Goal: Task Accomplishment & Management: Manage account settings

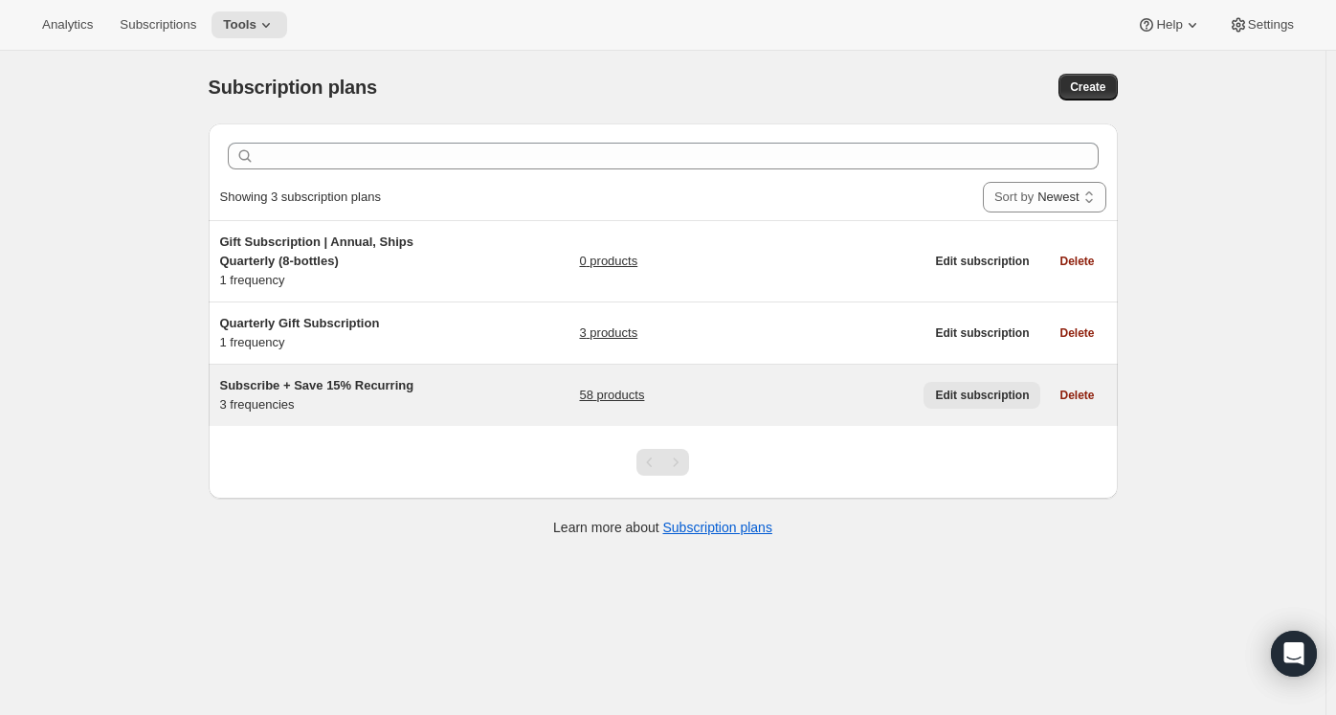
click at [955, 388] on span "Edit subscription" at bounding box center [982, 395] width 94 height 15
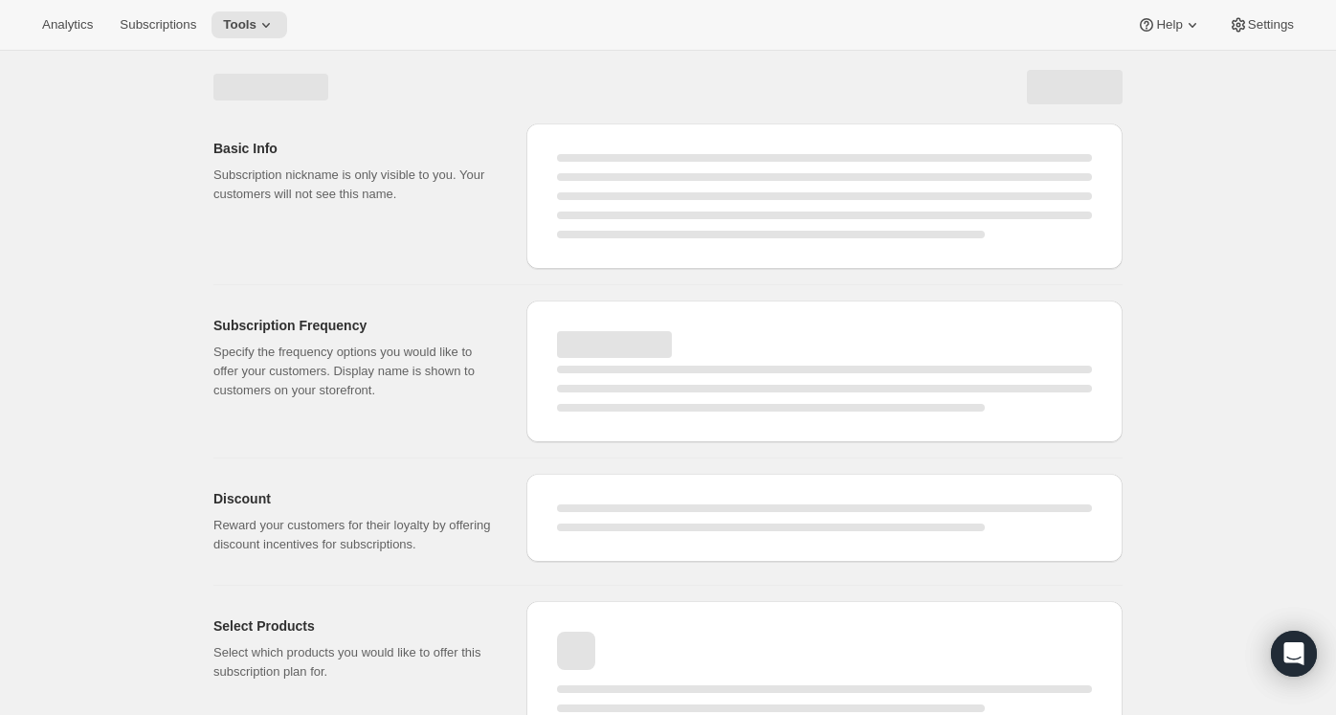
select select "WEEK"
select select "MONTH"
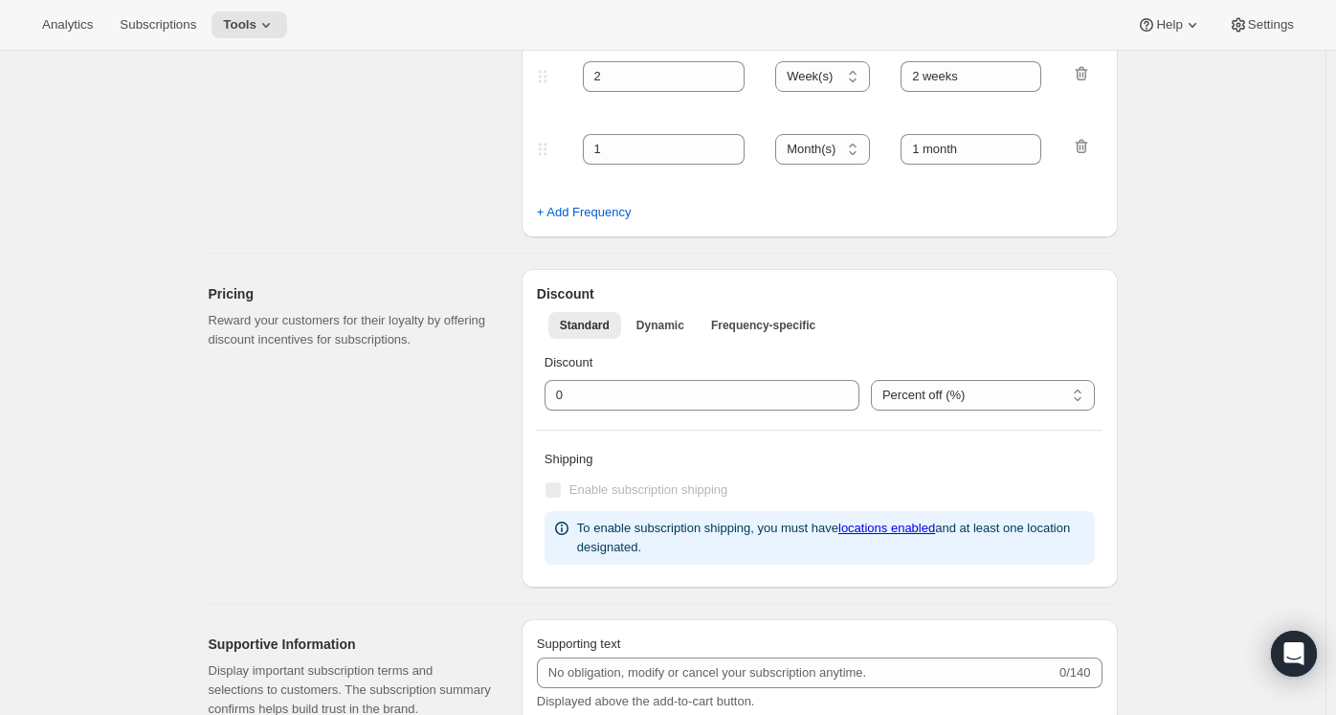
type input "Subscribe + Save 15% Recurring"
type input "Subscribe + Save 15%"
type input "Deliver Every"
type input "1"
select select "MONTH"
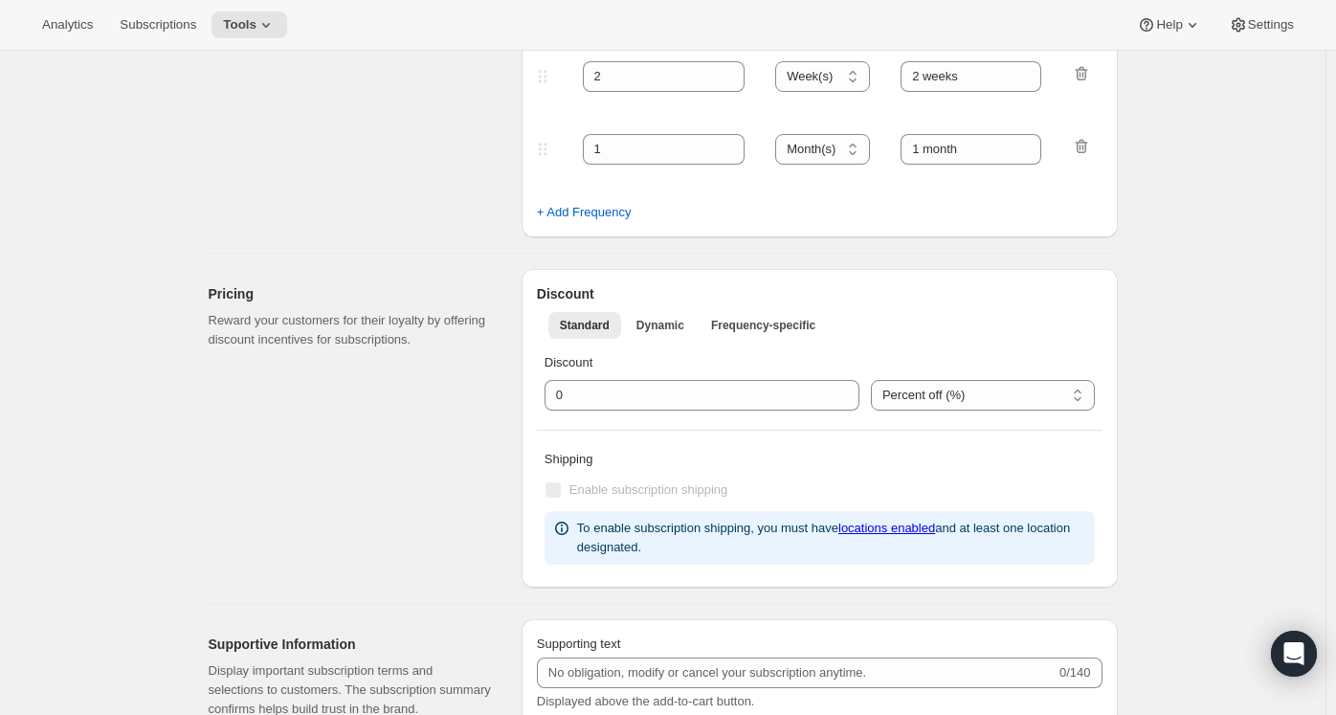
type input "1 month"
type input "2"
type input "2 months"
type input "15"
type input "No obligation. Modify or cancel your subscription anytime."
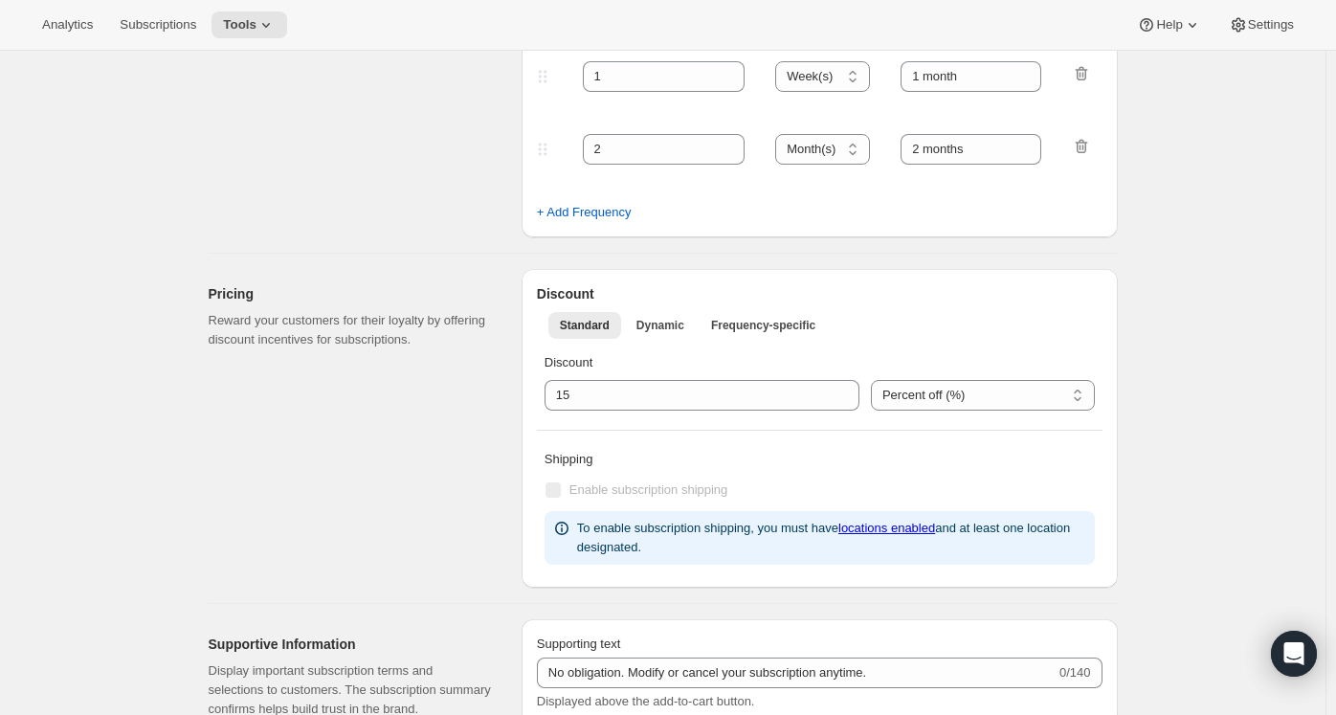
select select "MONTH"
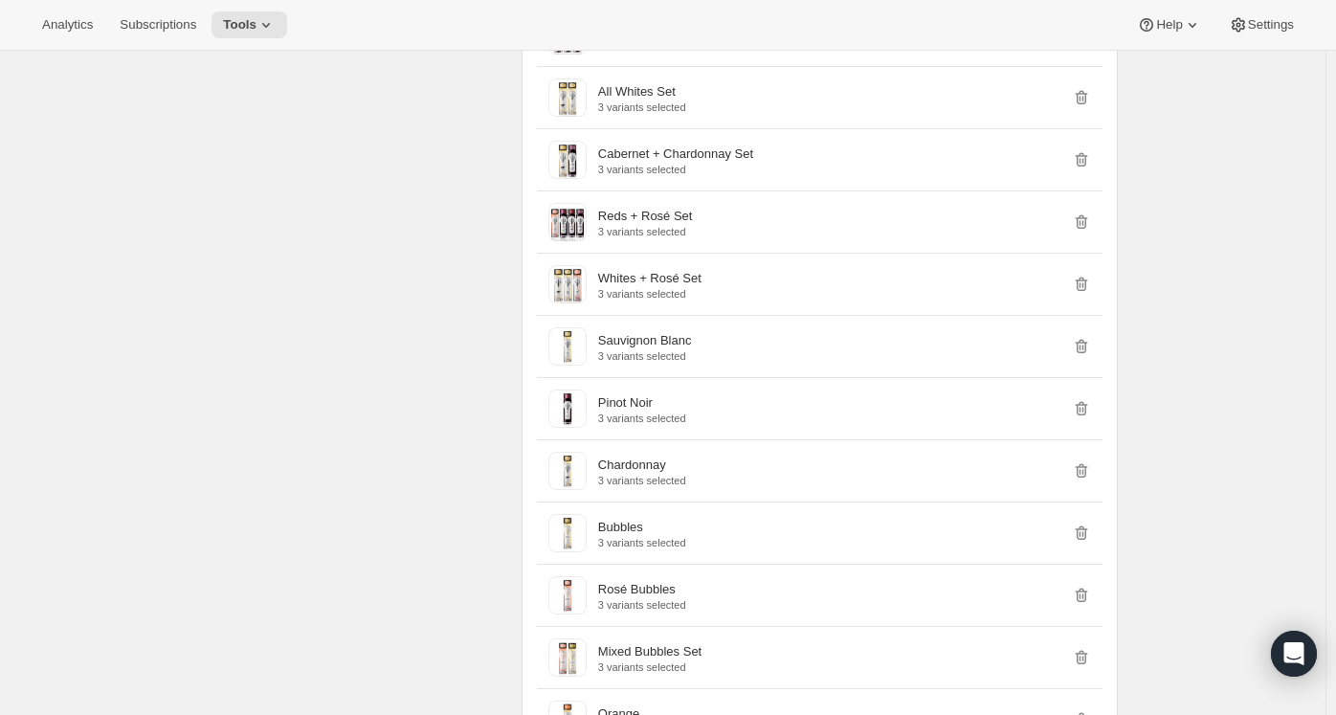
scroll to position [2297, 0]
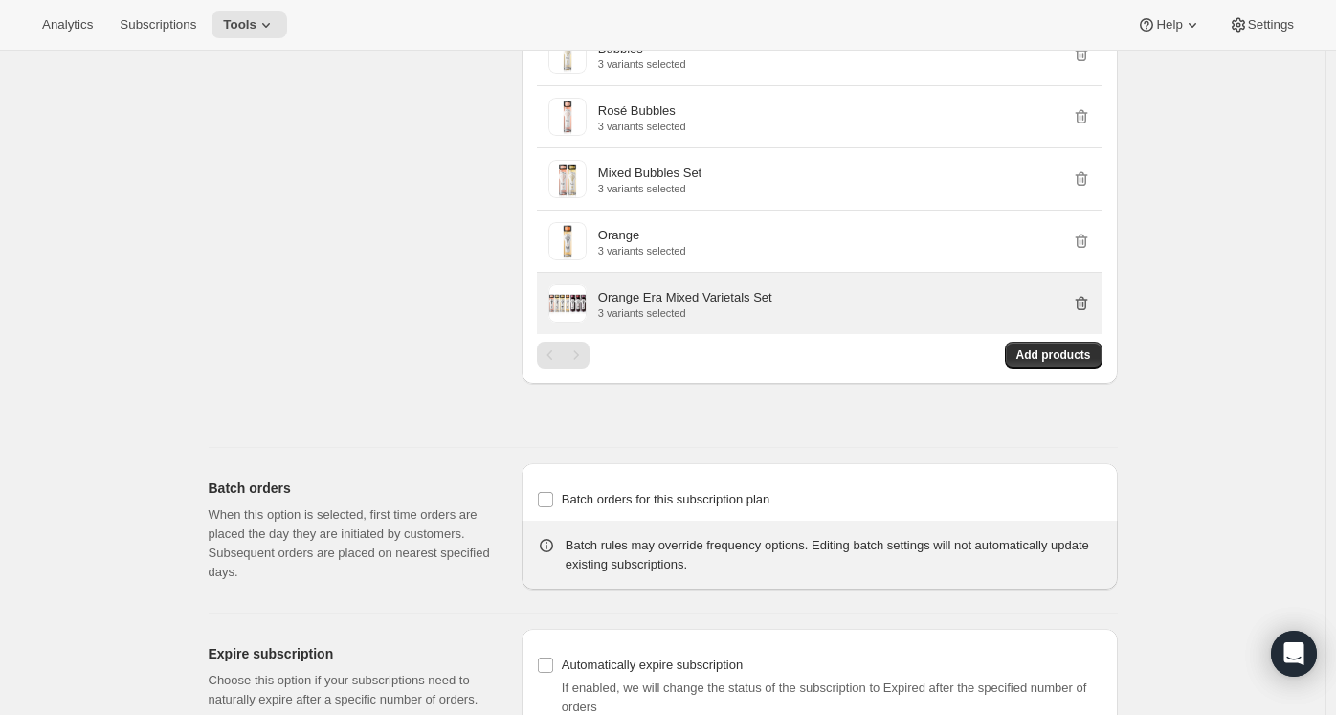
click at [1091, 313] on icon "button" at bounding box center [1081, 303] width 19 height 19
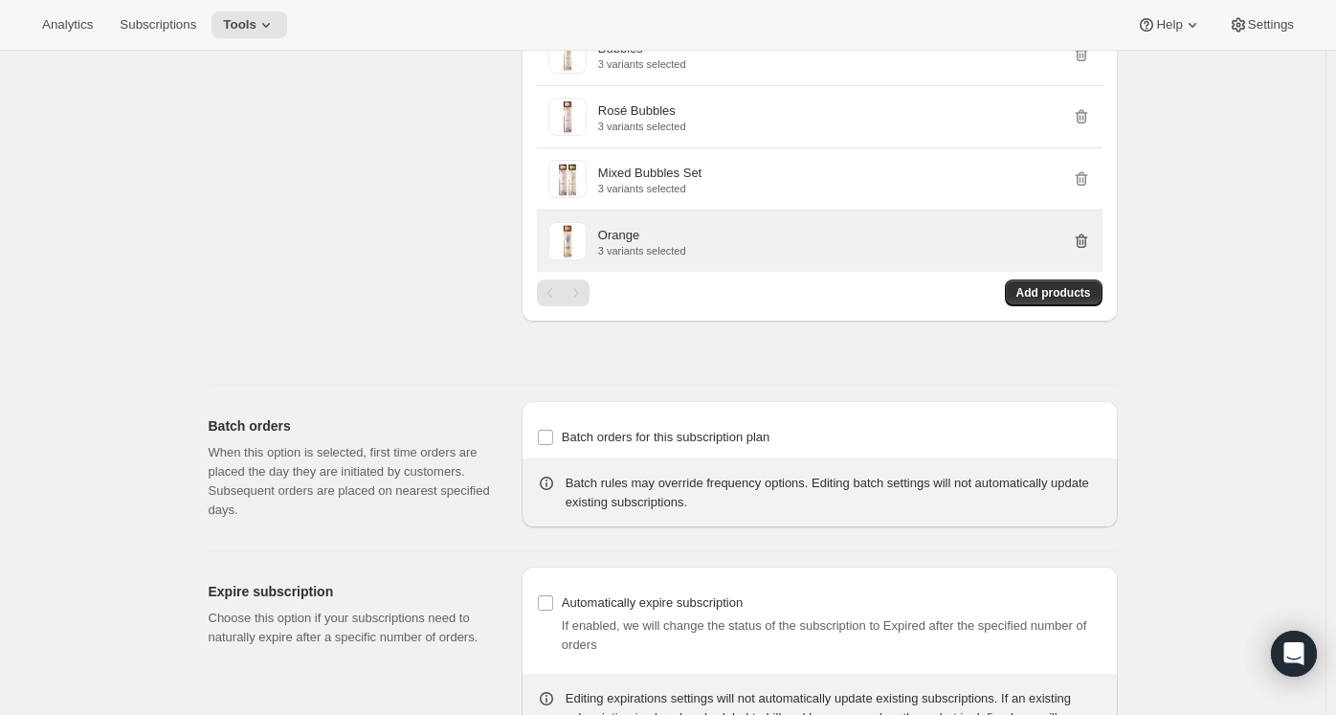
click at [1080, 251] on icon "button" at bounding box center [1081, 241] width 19 height 19
